Goal: Information Seeking & Learning: Find contact information

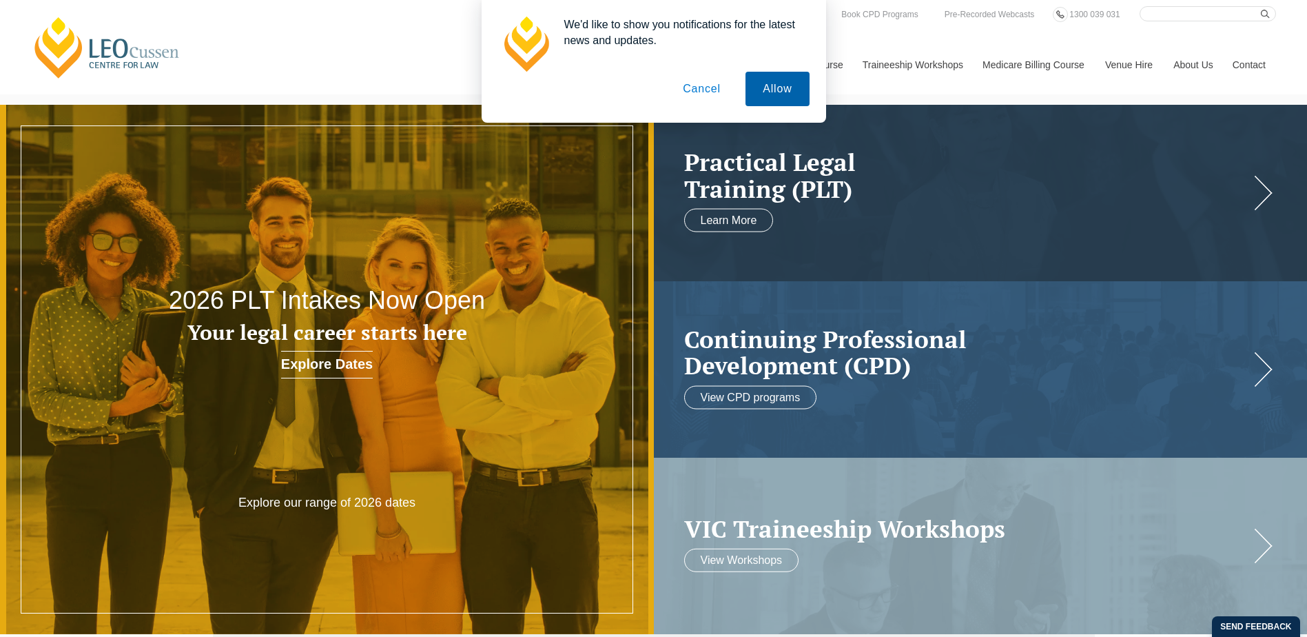
click at [773, 90] on button "Allow" at bounding box center [777, 89] width 63 height 34
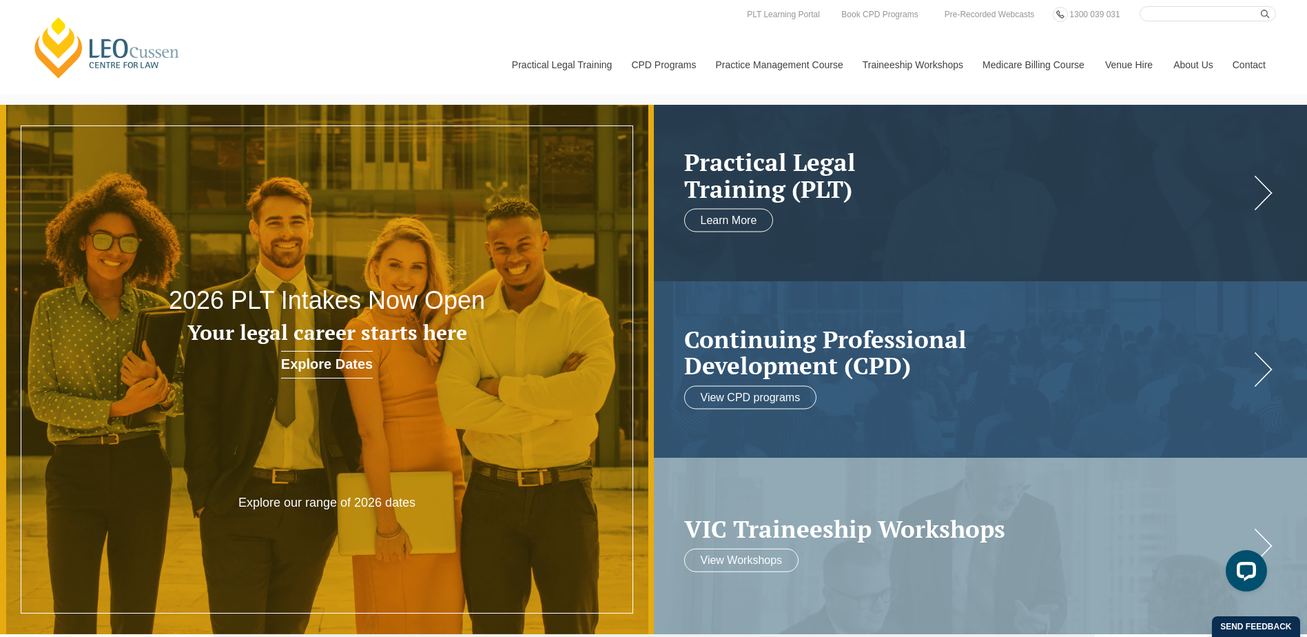
click at [1259, 69] on link "Contact" at bounding box center [1250, 64] width 54 height 59
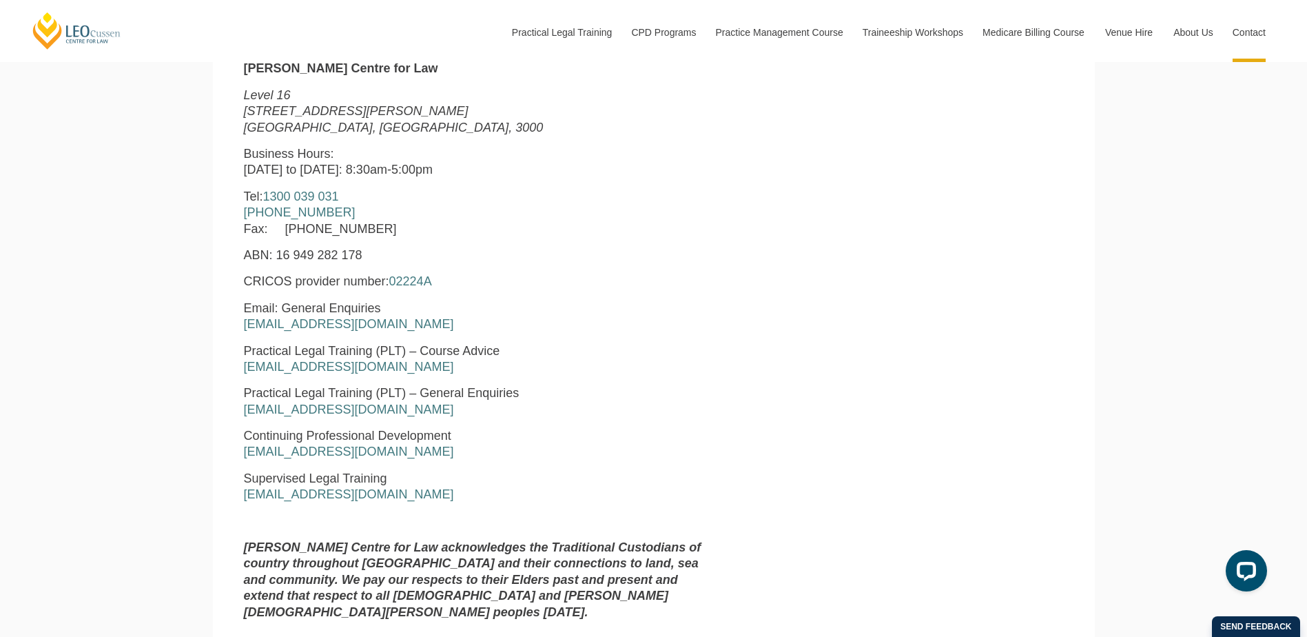
scroll to position [689, 0]
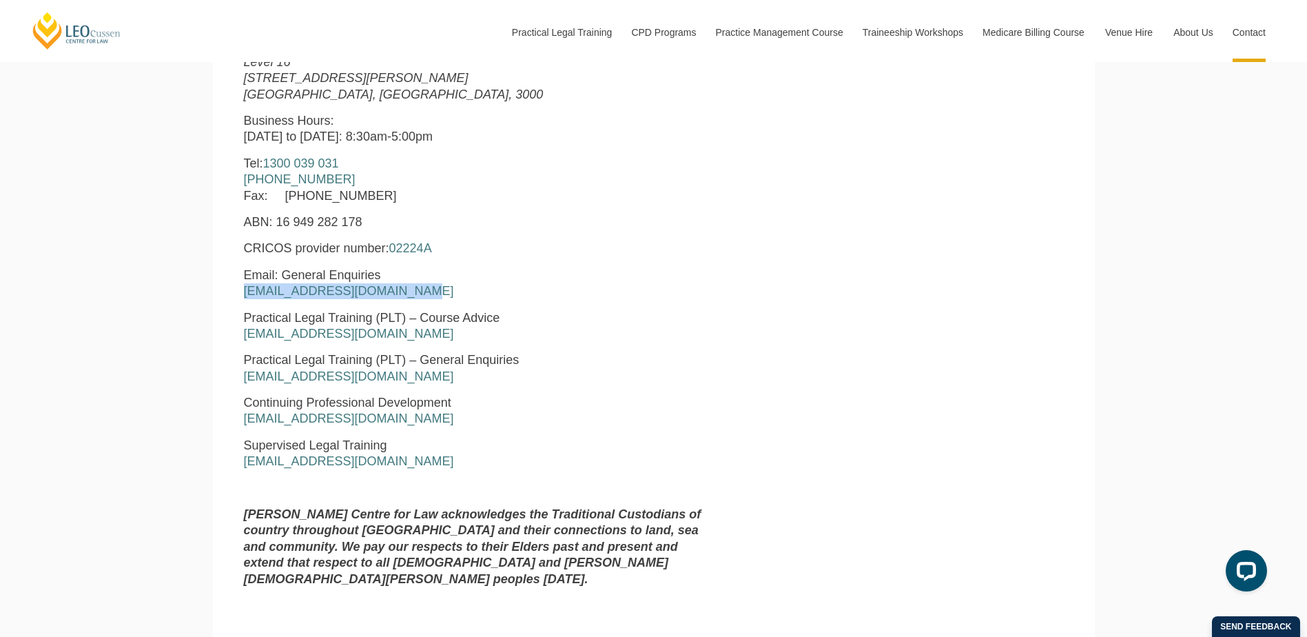
drag, startPoint x: 410, startPoint y: 294, endPoint x: 241, endPoint y: 289, distance: 169.6
click at [241, 289] on div "[PERSON_NAME] Centre for Law [STREET_ADDRESS][PERSON_NAME] Business Hours: [DAT…" at bounding box center [479, 313] width 491 height 570
copy link "[EMAIL_ADDRESS][DOMAIN_NAME]"
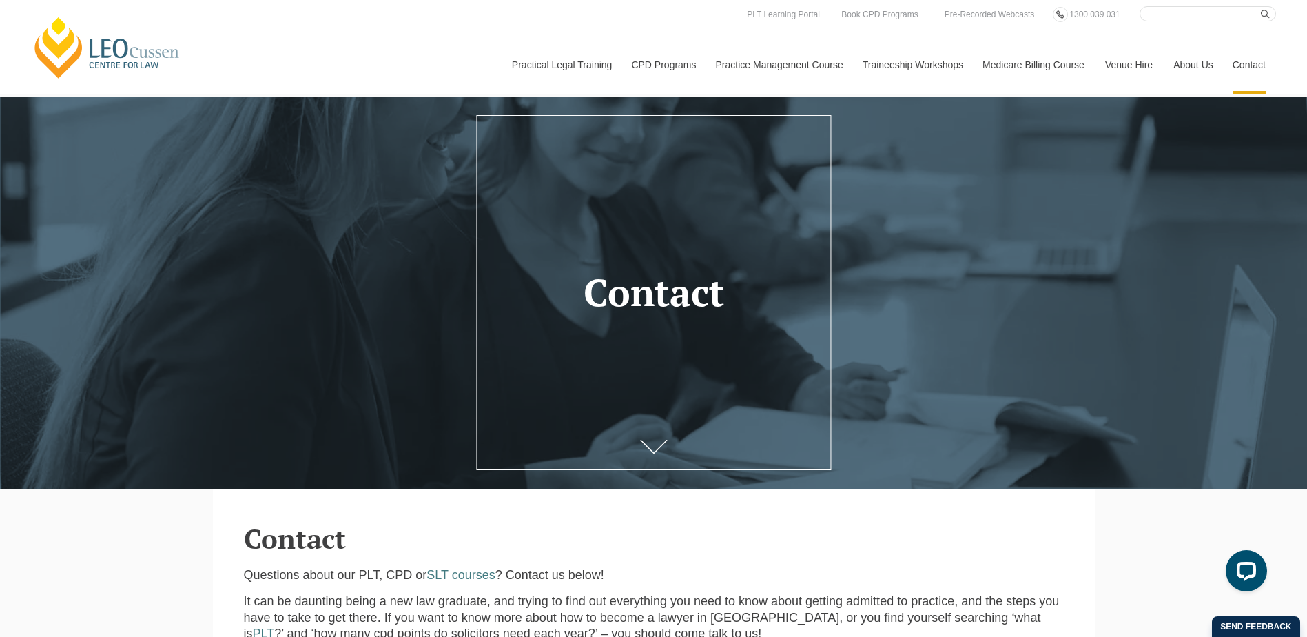
scroll to position [0, 0]
